Goal: Information Seeking & Learning: Find specific fact

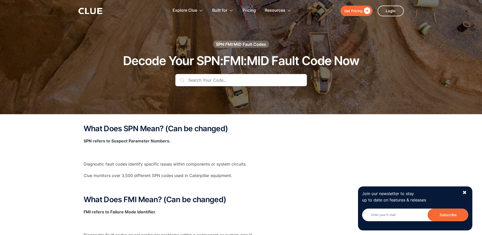
click at [225, 77] on input "text" at bounding box center [241, 80] width 132 height 12
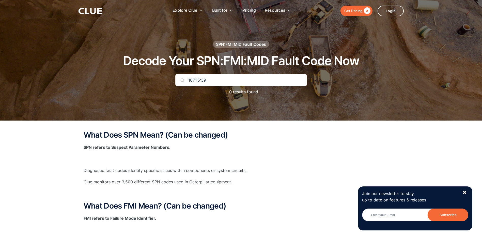
drag, startPoint x: 230, startPoint y: 84, endPoint x: 161, endPoint y: 83, distance: 68.3
click at [162, 83] on div "SPN:FMI:MID Fault Codes Decode Your SPN:FMI:MID Fault Code Now 107:15:39 0 resu…" at bounding box center [241, 70] width 300 height 59
drag, startPoint x: 219, startPoint y: 84, endPoint x: 177, endPoint y: 75, distance: 42.3
click at [177, 75] on input "spn 107" at bounding box center [241, 80] width 132 height 12
type input "107"
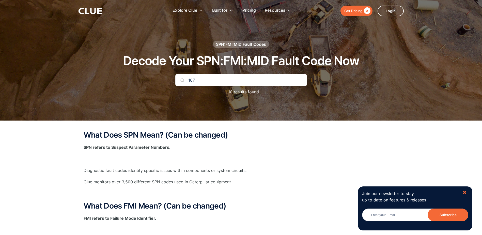
click at [463, 190] on div "✖" at bounding box center [464, 192] width 4 height 6
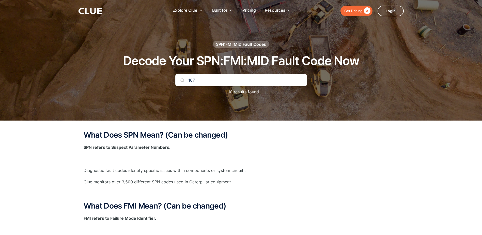
click at [254, 84] on input "107" at bounding box center [241, 80] width 132 height 12
click at [256, 44] on div "SPN:FMI:MID Fault Codes" at bounding box center [241, 44] width 50 height 6
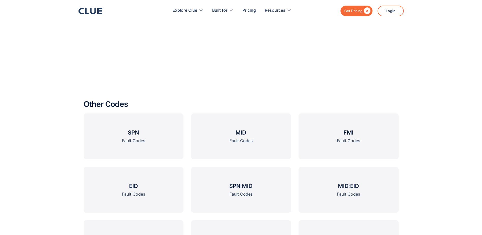
scroll to position [737, 0]
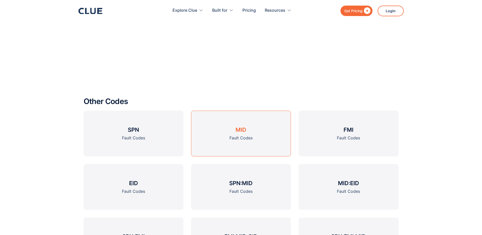
click at [235, 129] on link "MID Fault Codes" at bounding box center [241, 134] width 100 height 46
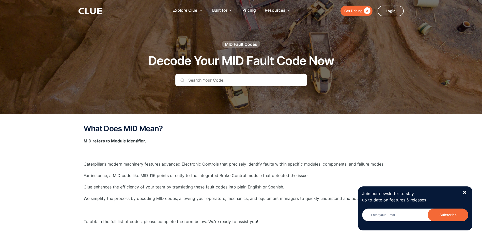
scroll to position [25, 0]
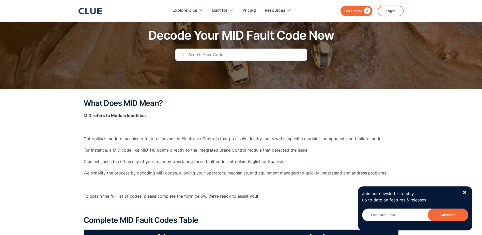
click at [222, 60] on input "text" at bounding box center [241, 55] width 132 height 12
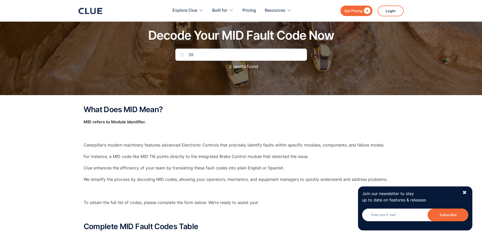
type input "39"
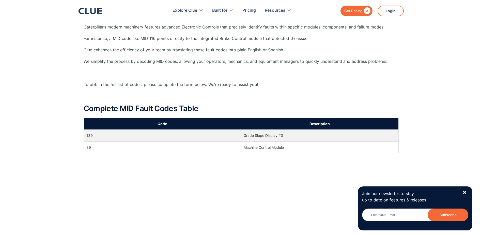
scroll to position [178, 0]
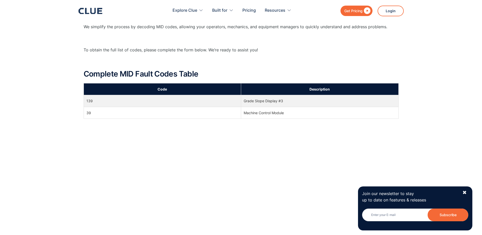
click at [256, 112] on td "Machine Control Module" at bounding box center [320, 113] width 158 height 12
click at [88, 114] on td "39" at bounding box center [163, 113] width 158 height 12
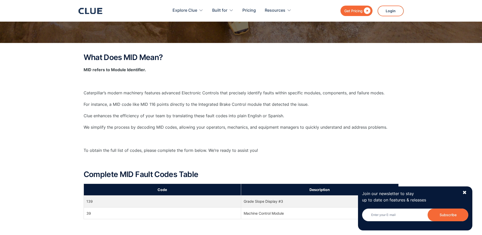
scroll to position [0, 0]
